Goal: Find contact information: Find contact information

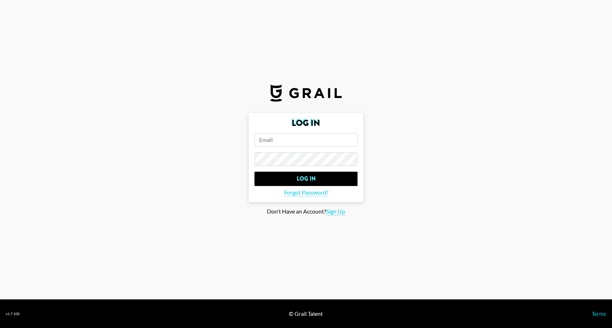
click at [294, 147] on form "Log In Log In Forgot Password?" at bounding box center [306, 157] width 114 height 89
click at [282, 141] on input "email" at bounding box center [305, 140] width 103 height 14
paste input "[EMAIL_ADDRESS][DOMAIN_NAME]"
type input "[EMAIL_ADDRESS][DOMAIN_NAME]"
click at [276, 151] on form "Log In [EMAIL_ADDRESS][DOMAIN_NAME] Log In Forgot Password?" at bounding box center [306, 157] width 114 height 89
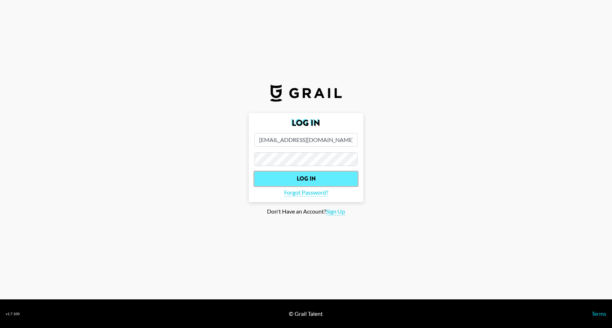
click at [296, 179] on input "Log In" at bounding box center [305, 179] width 103 height 14
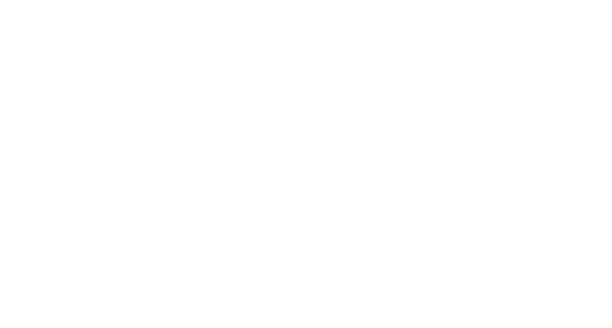
select select "Song"
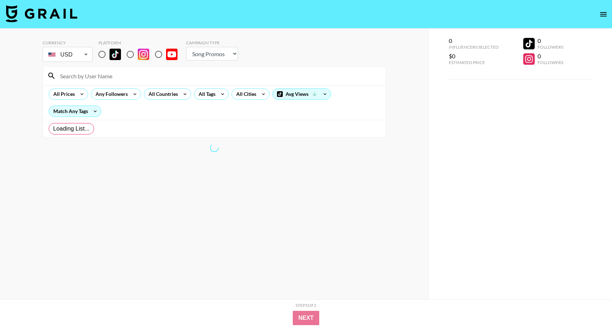
radio input "true"
select select "Brand"
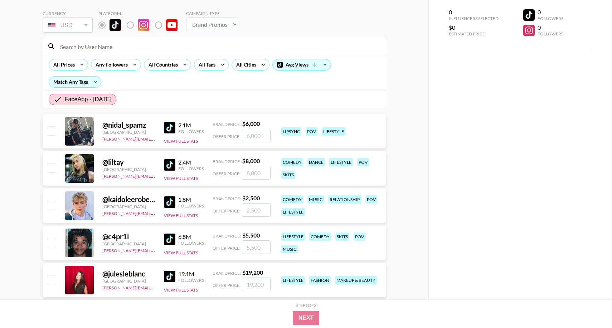
scroll to position [20, 0]
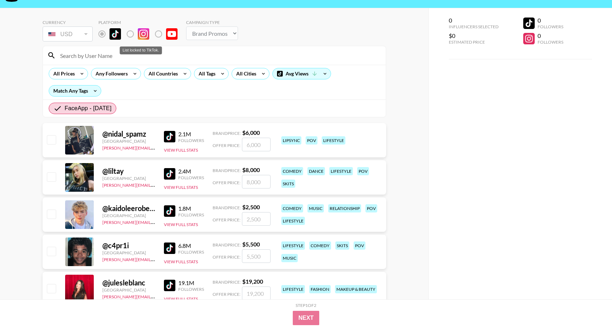
click at [136, 34] on label "List locked to TikTok." at bounding box center [136, 33] width 26 height 15
click at [131, 34] on label "List locked to TikTok." at bounding box center [136, 33] width 26 height 15
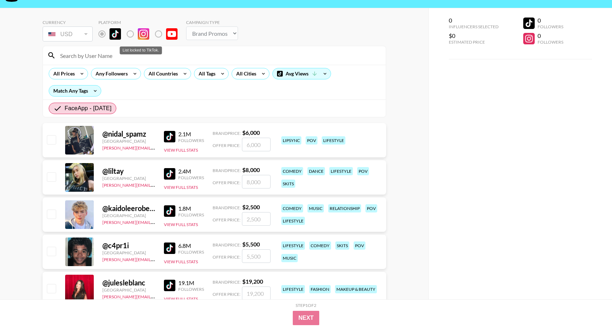
click at [131, 35] on label "List locked to TikTok." at bounding box center [136, 33] width 26 height 15
click at [156, 32] on label "List locked to TikTok." at bounding box center [164, 33] width 26 height 15
click at [154, 28] on label "List locked to TikTok." at bounding box center [164, 33] width 26 height 15
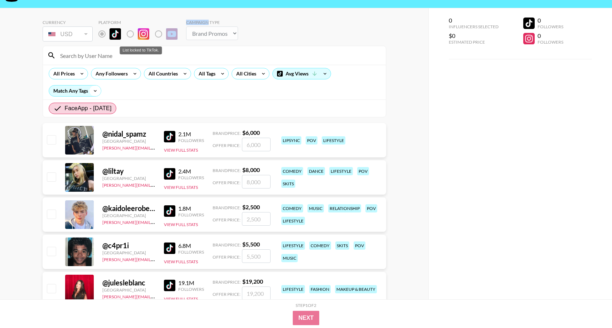
click at [166, 93] on div "All Prices Any Followers All Countries All Tags All Cities Avg Views Match Any …" at bounding box center [214, 82] width 343 height 35
click at [97, 89] on icon at bounding box center [94, 90] width 11 height 11
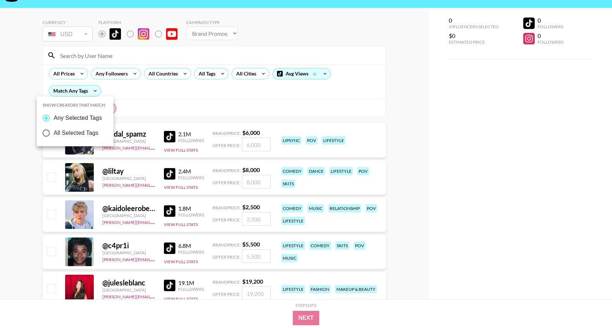
click at [173, 87] on div at bounding box center [306, 164] width 612 height 328
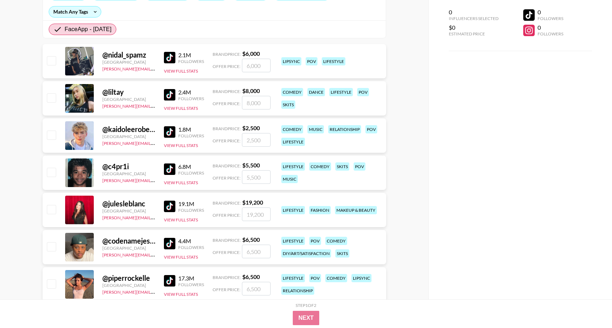
scroll to position [232, 0]
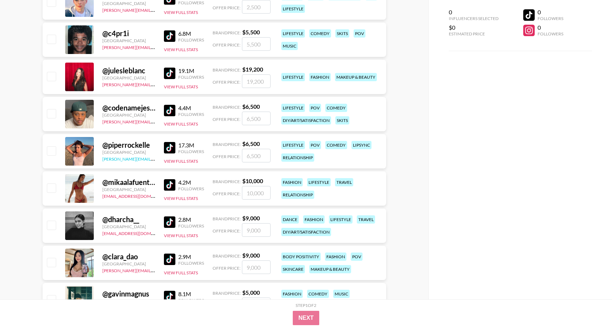
click at [118, 157] on link "[PERSON_NAME][EMAIL_ADDRESS][DOMAIN_NAME]" at bounding box center [155, 158] width 106 height 7
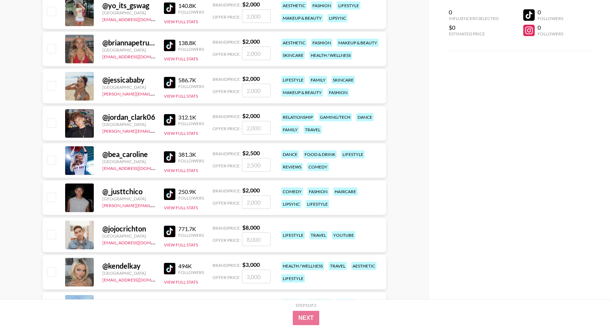
scroll to position [4424, 0]
